Goal: Task Accomplishment & Management: Manage account settings

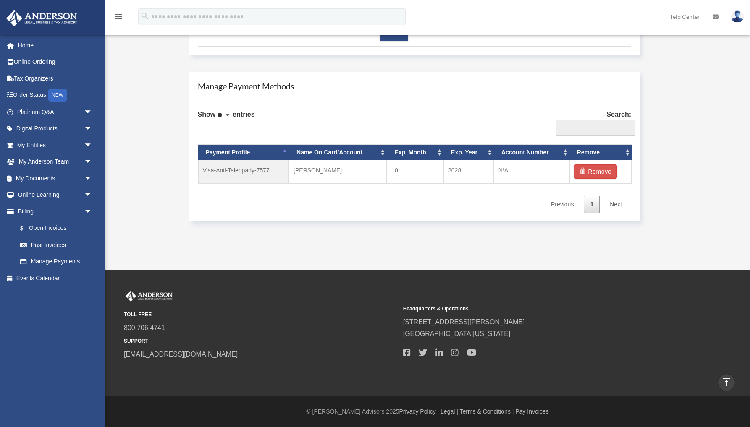
scroll to position [445, 0]
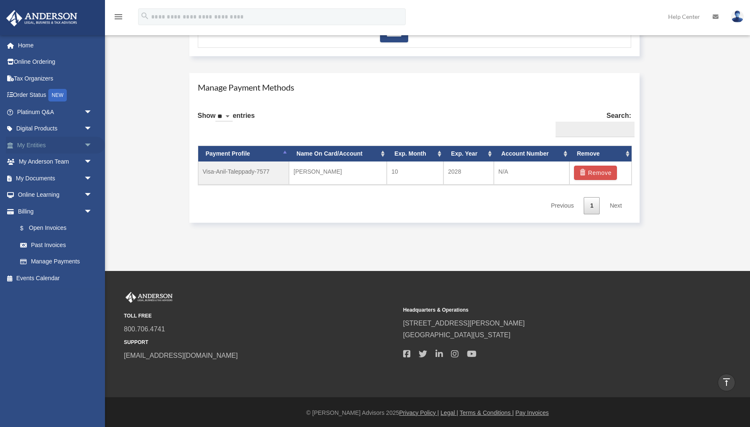
click at [55, 146] on link "My Entities arrow_drop_down" at bounding box center [55, 145] width 99 height 17
click at [89, 143] on span "arrow_drop_down" at bounding box center [92, 145] width 17 height 17
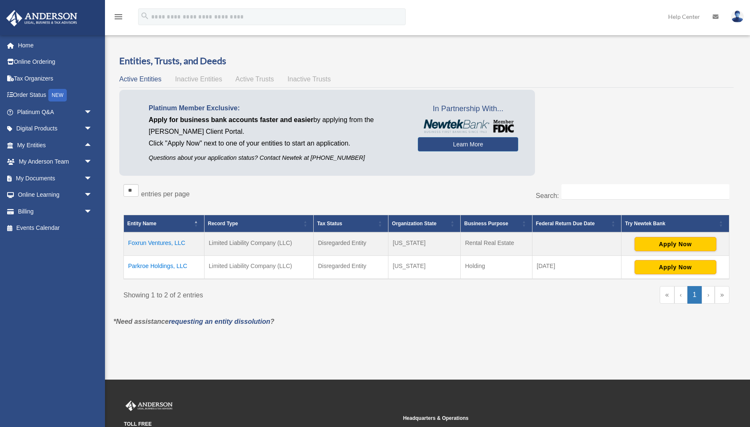
click at [148, 244] on td "Foxrun Ventures, LLC" at bounding box center [164, 244] width 81 height 24
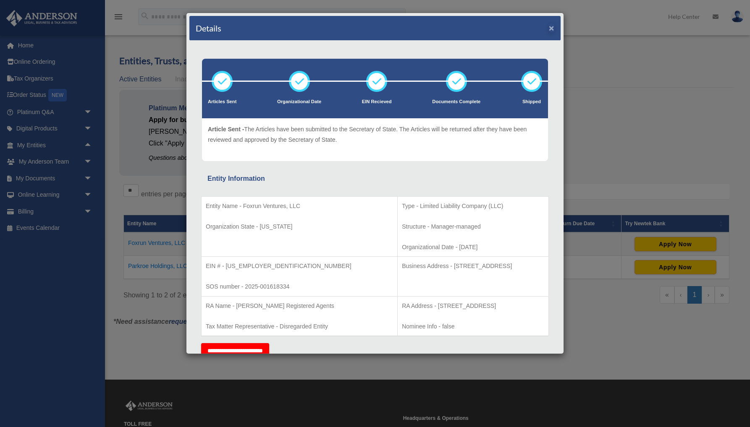
click at [551, 27] on button "×" at bounding box center [551, 28] width 5 height 9
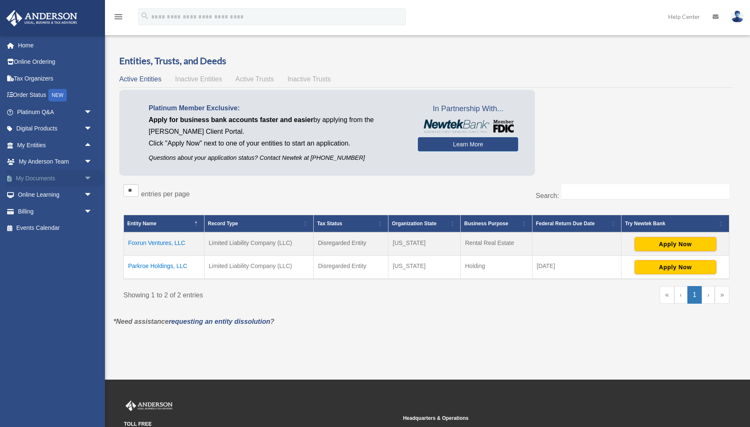
click at [87, 175] on span "arrow_drop_down" at bounding box center [92, 178] width 17 height 17
click at [38, 193] on link "Box" at bounding box center [58, 195] width 93 height 17
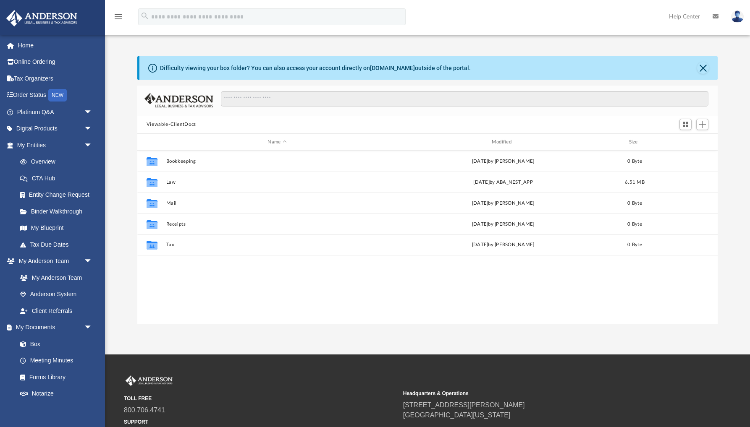
scroll to position [191, 580]
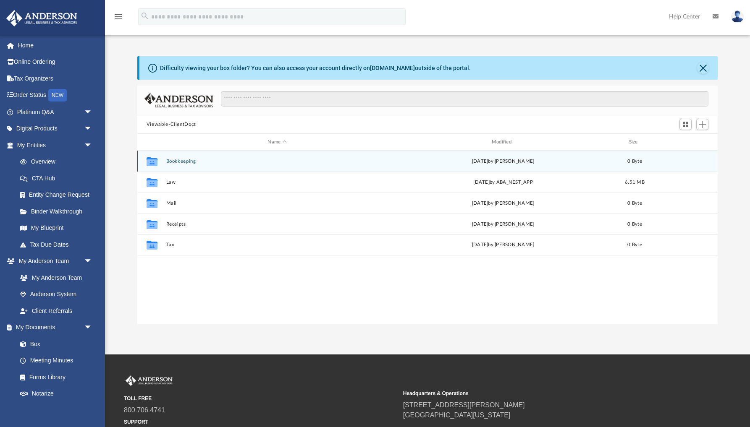
click at [184, 162] on button "Bookkeeping" at bounding box center [277, 161] width 222 height 5
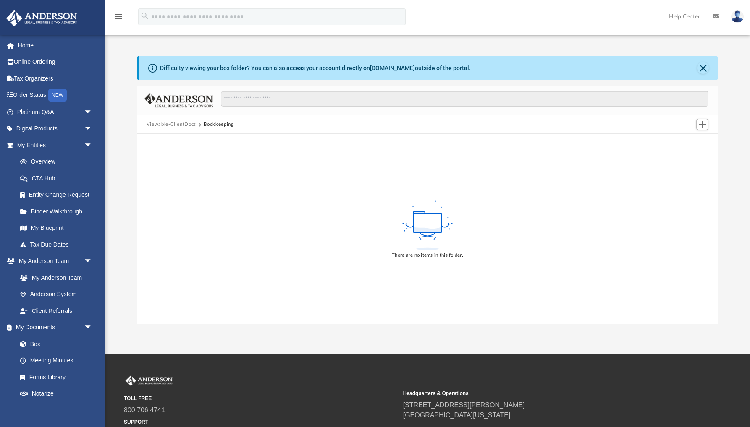
click at [174, 124] on button "Viewable-ClientDocs" at bounding box center [171, 125] width 50 height 8
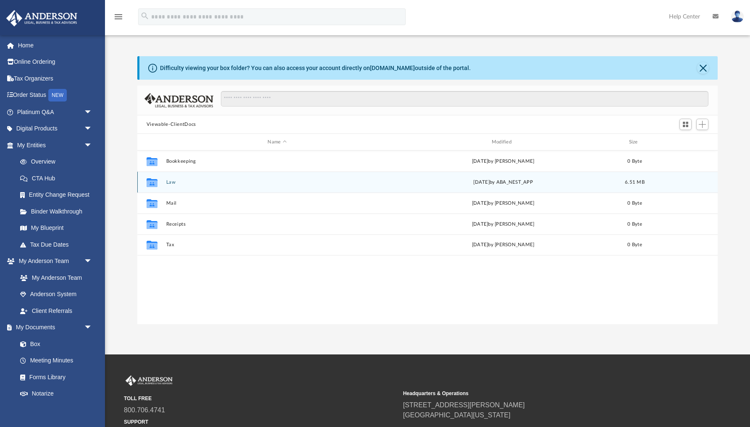
click at [173, 183] on button "Law" at bounding box center [277, 182] width 222 height 5
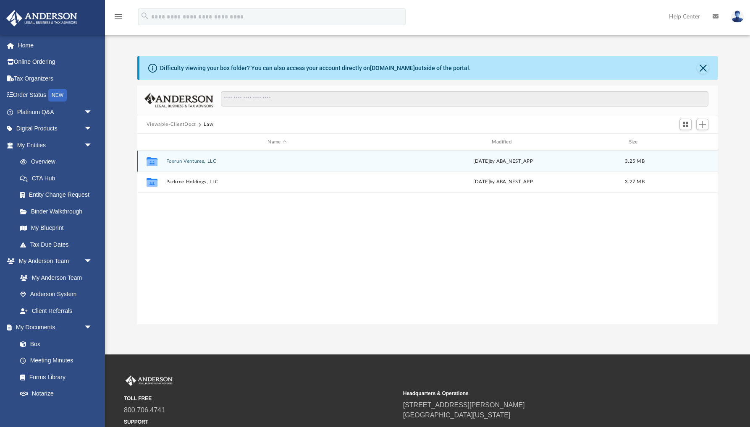
click at [195, 162] on button "Foxrun Ventures, LLC" at bounding box center [277, 161] width 222 height 5
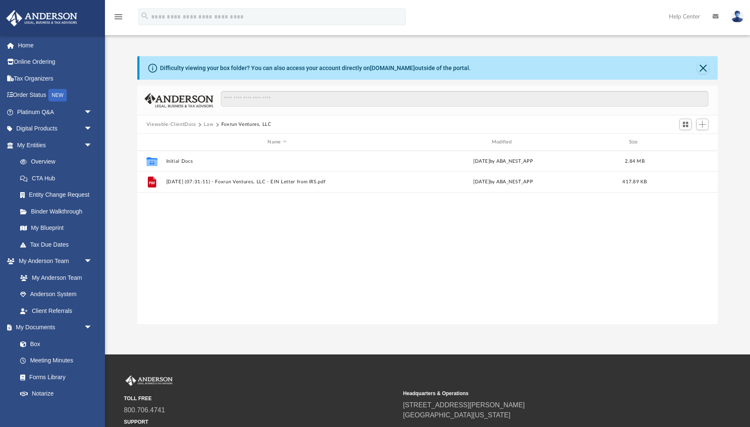
click at [192, 125] on button "Viewable-ClientDocs" at bounding box center [171, 125] width 50 height 8
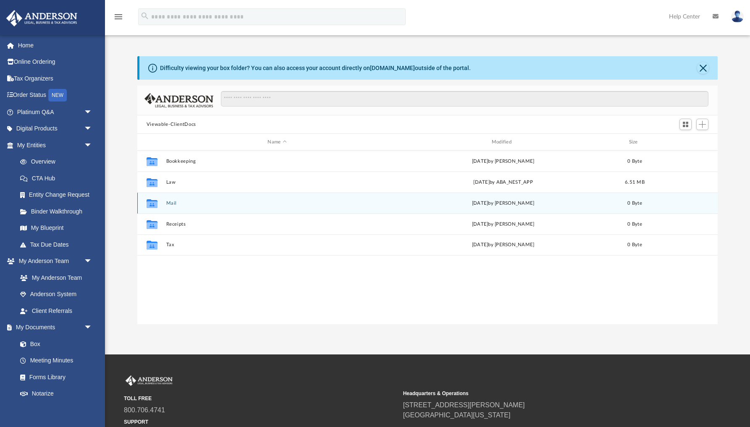
click at [169, 205] on button "Mail" at bounding box center [277, 203] width 222 height 5
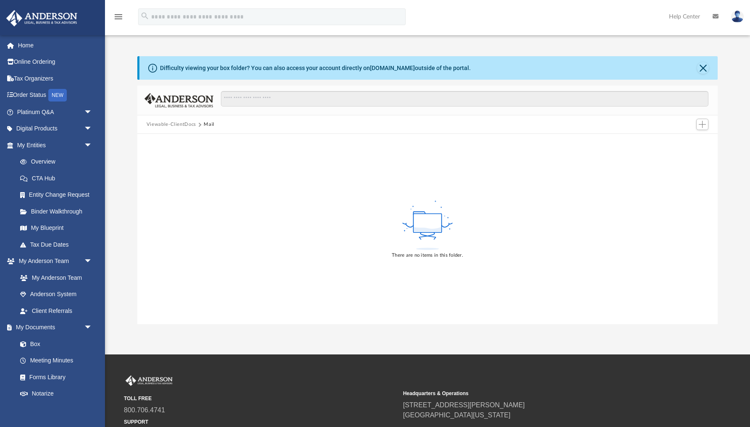
drag, startPoint x: 178, startPoint y: 124, endPoint x: 175, endPoint y: 133, distance: 9.4
click at [178, 124] on button "Viewable-ClientDocs" at bounding box center [171, 125] width 50 height 8
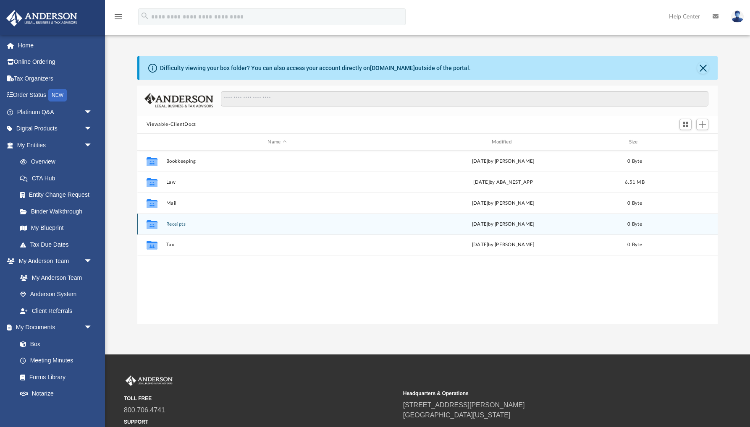
click at [176, 226] on button "Receipts" at bounding box center [277, 224] width 222 height 5
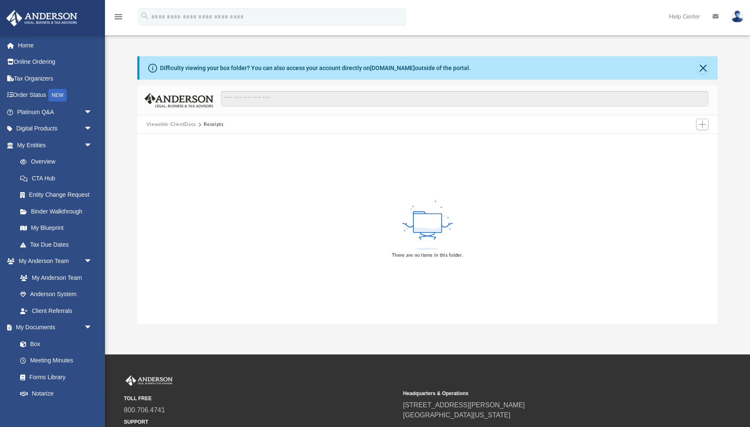
click at [183, 125] on button "Viewable-ClientDocs" at bounding box center [171, 125] width 50 height 8
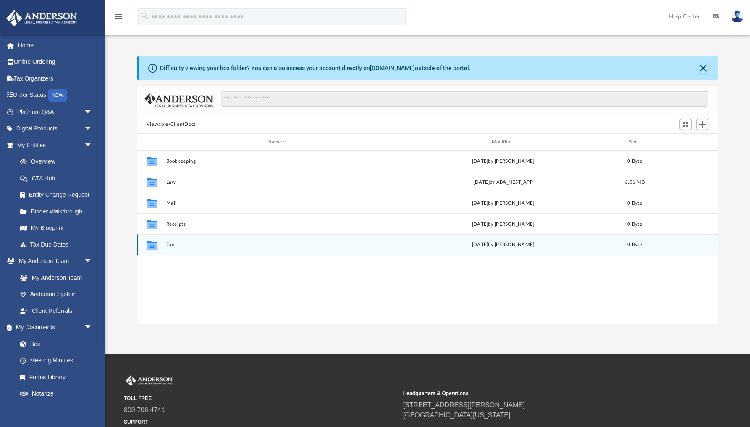
click at [168, 247] on button "Tax" at bounding box center [277, 244] width 222 height 5
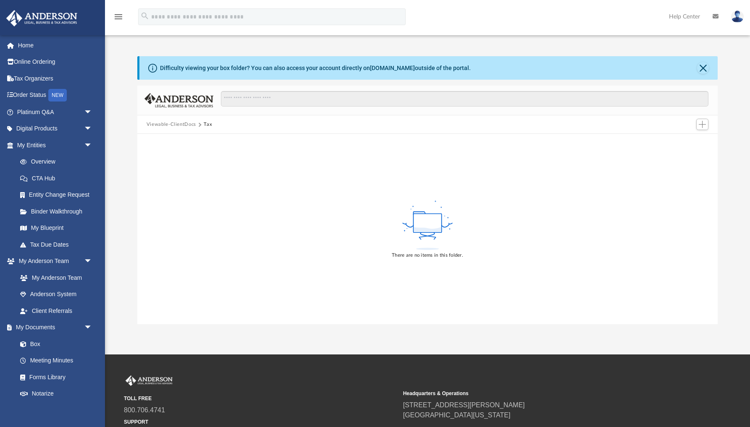
drag, startPoint x: 180, startPoint y: 124, endPoint x: 181, endPoint y: 135, distance: 11.4
click at [181, 124] on button "Viewable-ClientDocs" at bounding box center [171, 125] width 50 height 8
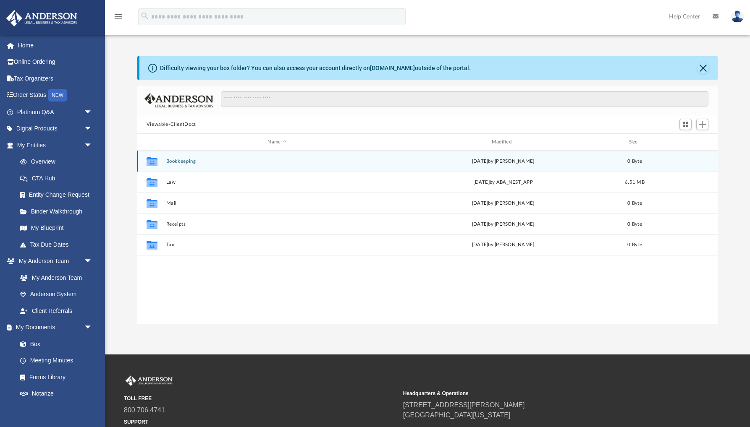
click at [183, 162] on button "Bookkeeping" at bounding box center [277, 161] width 222 height 5
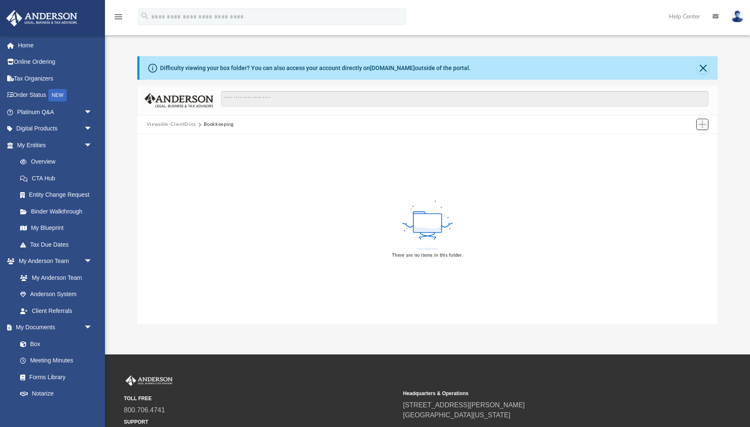
click at [701, 126] on span "Add" at bounding box center [701, 124] width 7 height 7
click at [685, 155] on li "New Folder" at bounding box center [690, 154] width 27 height 9
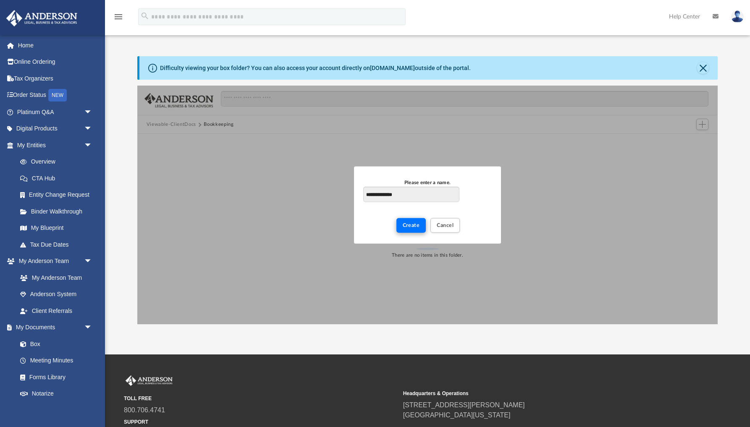
type input "**********"
click at [411, 228] on span "Create" at bounding box center [410, 225] width 17 height 5
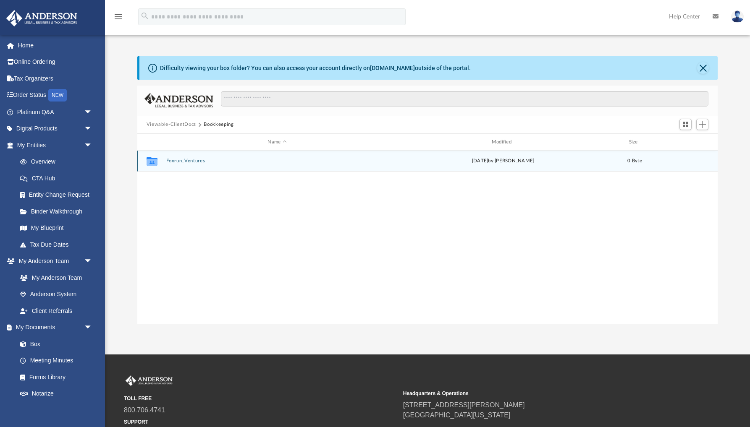
click at [178, 162] on button "Foxrun_Ventures" at bounding box center [277, 160] width 222 height 5
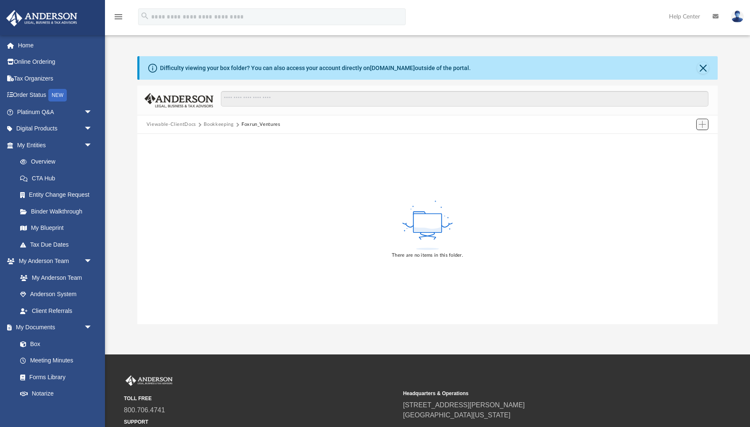
click at [703, 126] on span "Add" at bounding box center [701, 124] width 7 height 7
click at [687, 142] on li "Upload" at bounding box center [690, 141] width 27 height 9
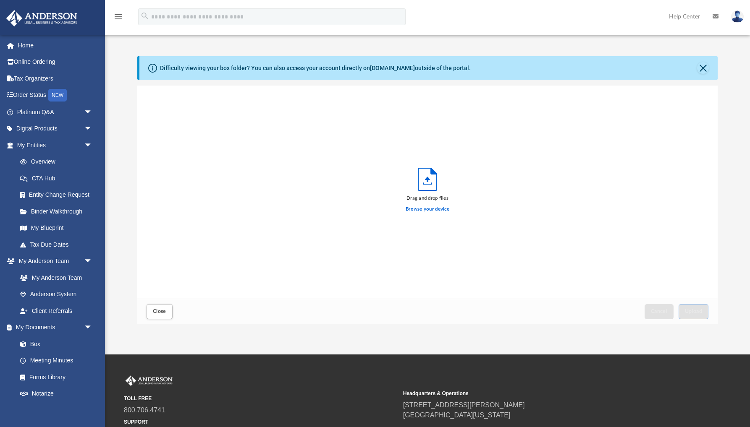
scroll to position [213, 580]
click at [692, 314] on span "Upload" at bounding box center [693, 311] width 18 height 5
click at [157, 312] on span "Close" at bounding box center [159, 311] width 13 height 5
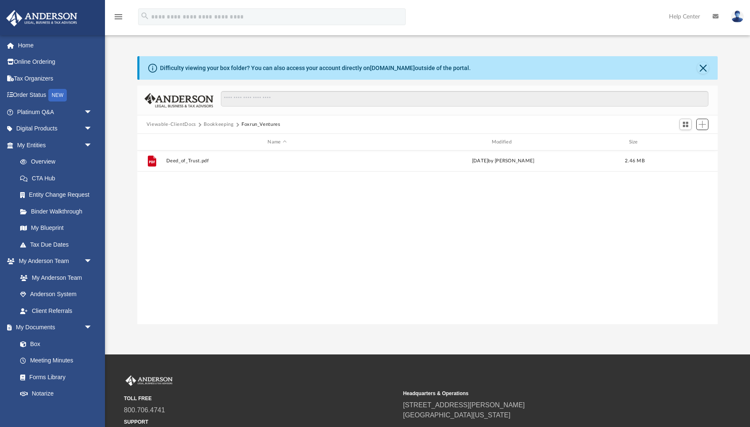
scroll to position [191, 580]
click at [209, 123] on button "Bookkeeping" at bounding box center [219, 125] width 30 height 8
click at [183, 122] on button "Viewable-ClientDocs" at bounding box center [171, 125] width 50 height 8
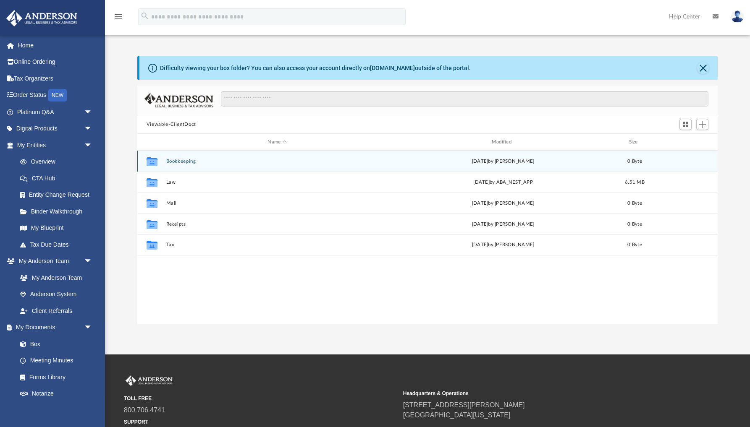
click at [192, 162] on button "Bookkeeping" at bounding box center [277, 161] width 222 height 5
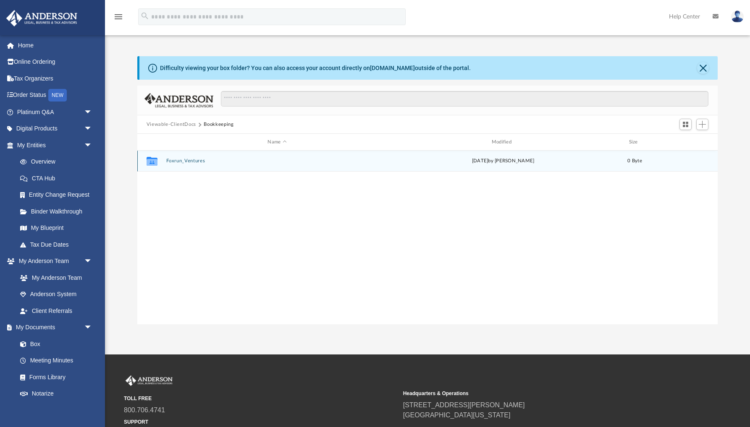
click at [192, 162] on button "Foxrun_Ventures" at bounding box center [277, 160] width 222 height 5
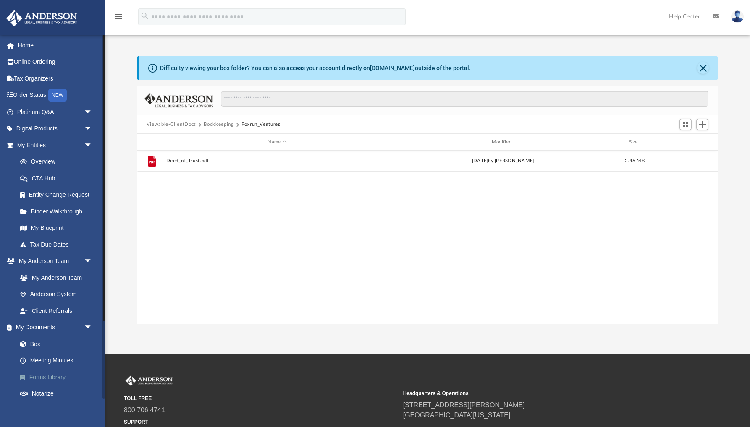
click at [60, 374] on link "Forms Library" at bounding box center [58, 377] width 93 height 17
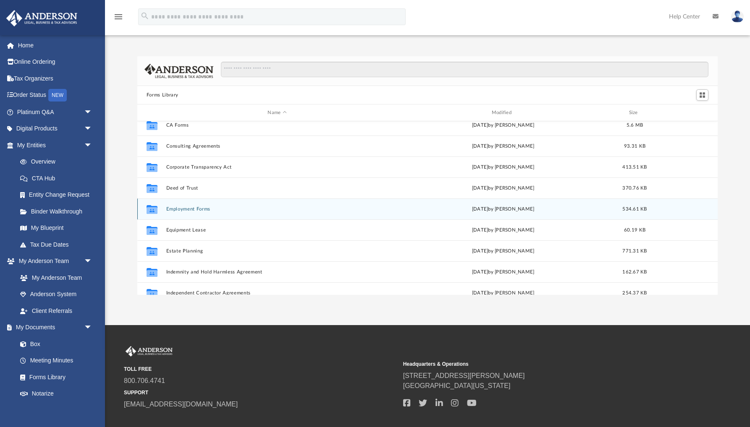
scroll to position [157, 0]
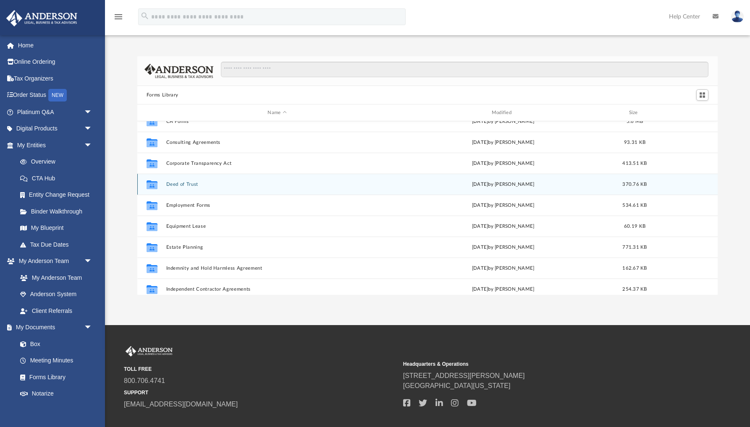
click at [193, 183] on button "Deed of Trust" at bounding box center [277, 184] width 222 height 5
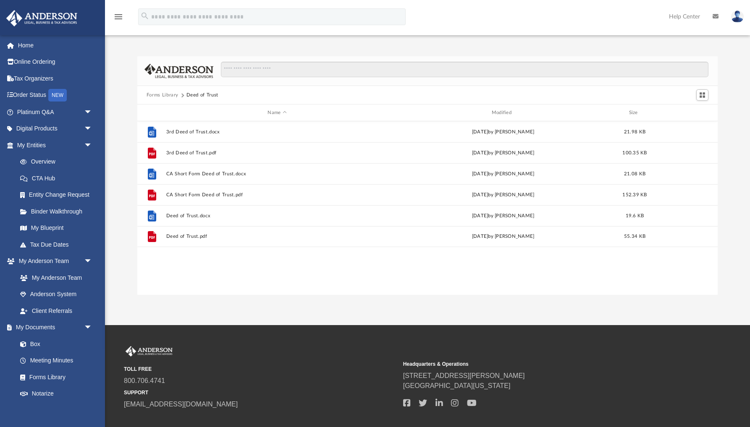
scroll to position [0, 0]
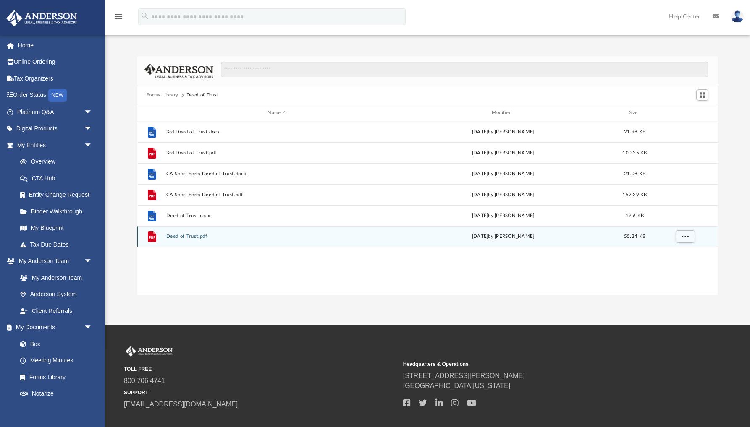
click at [195, 237] on button "Deed of Trust.pdf" at bounding box center [277, 236] width 222 height 5
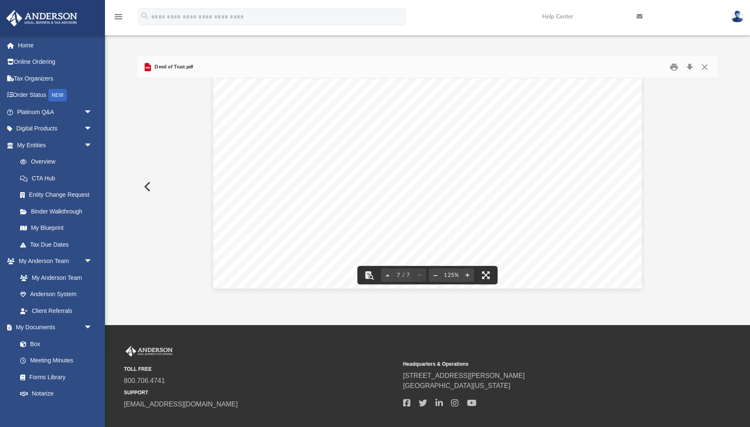
scroll to position [3749, 0]
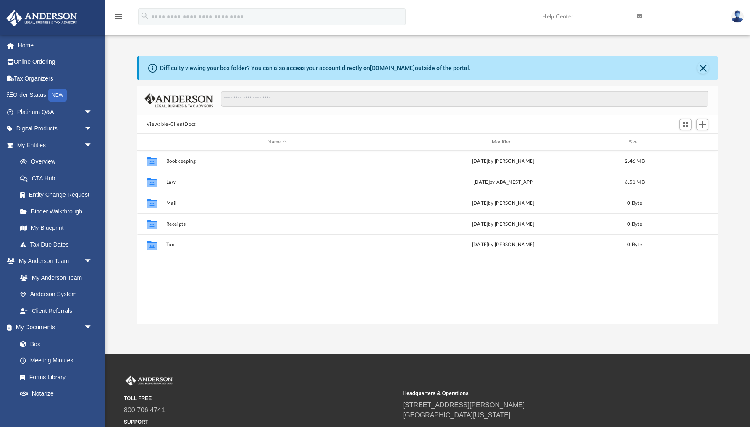
scroll to position [191, 580]
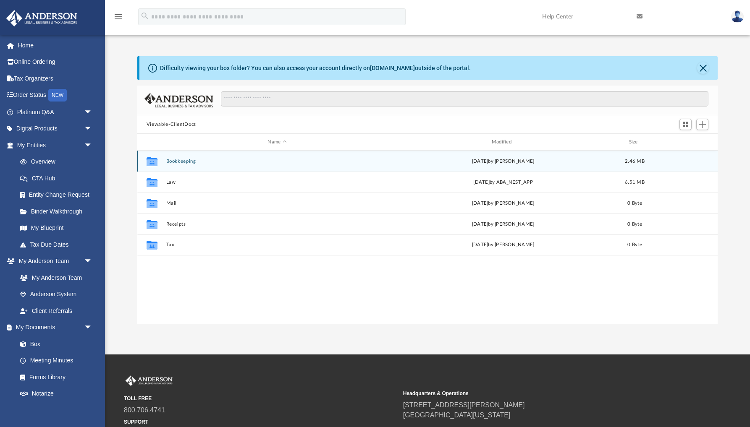
click at [192, 161] on button "Bookkeeping" at bounding box center [277, 161] width 222 height 5
